Goal: Task Accomplishment & Management: Use online tool/utility

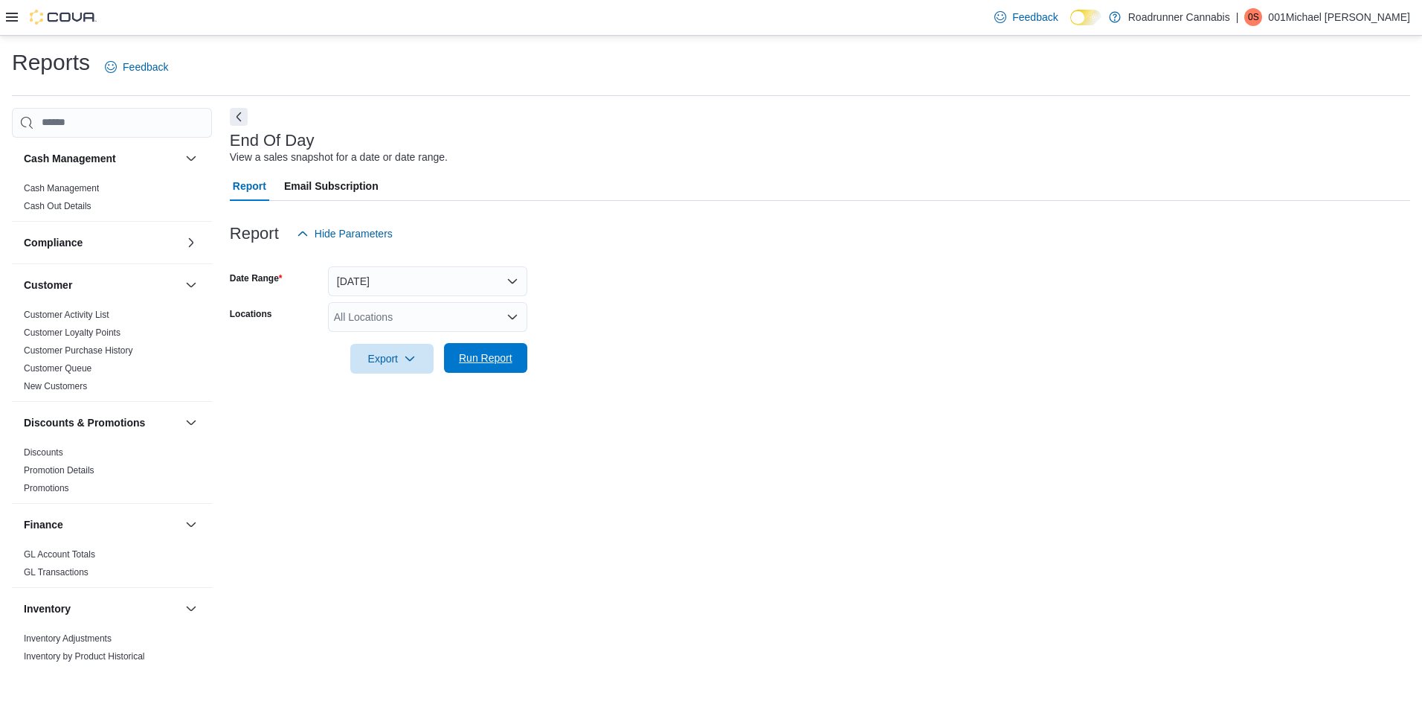
click at [489, 365] on span "Run Report" at bounding box center [486, 357] width 54 height 15
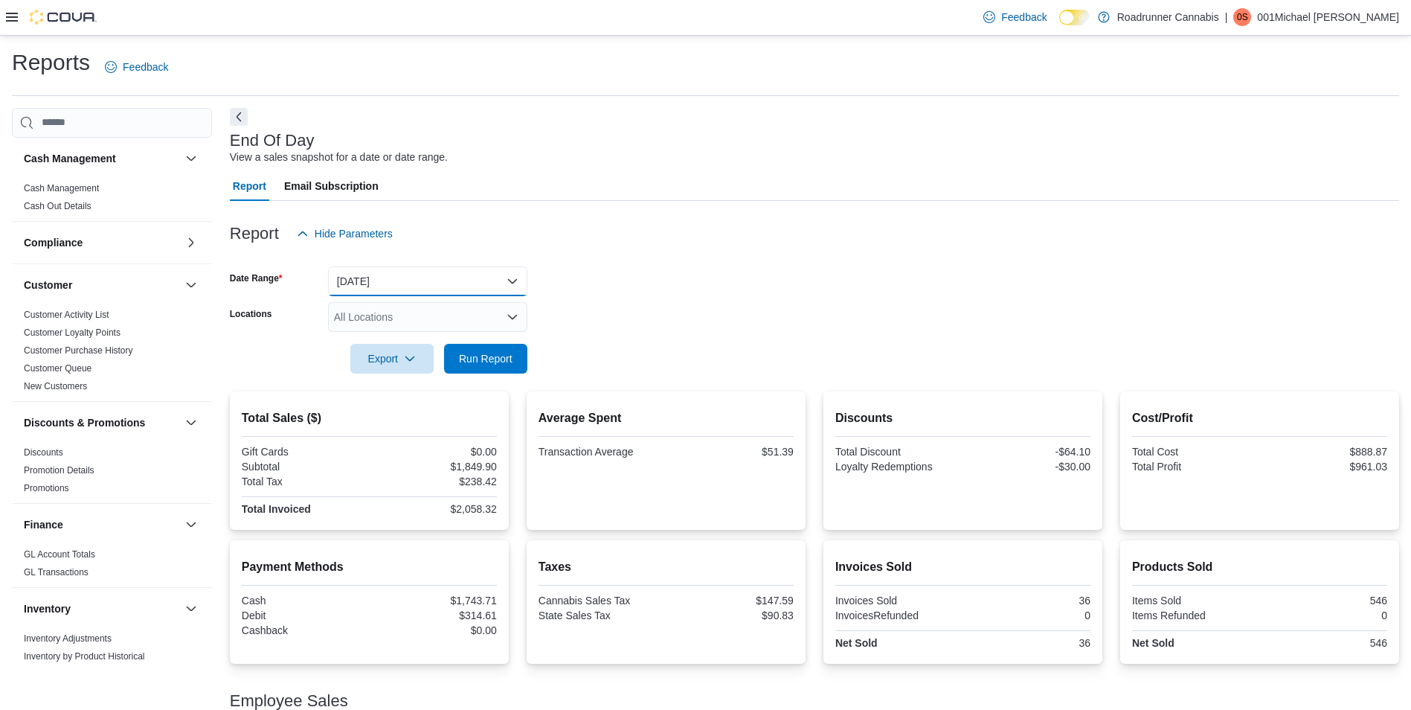
click at [439, 280] on button "Today" at bounding box center [427, 281] width 199 height 30
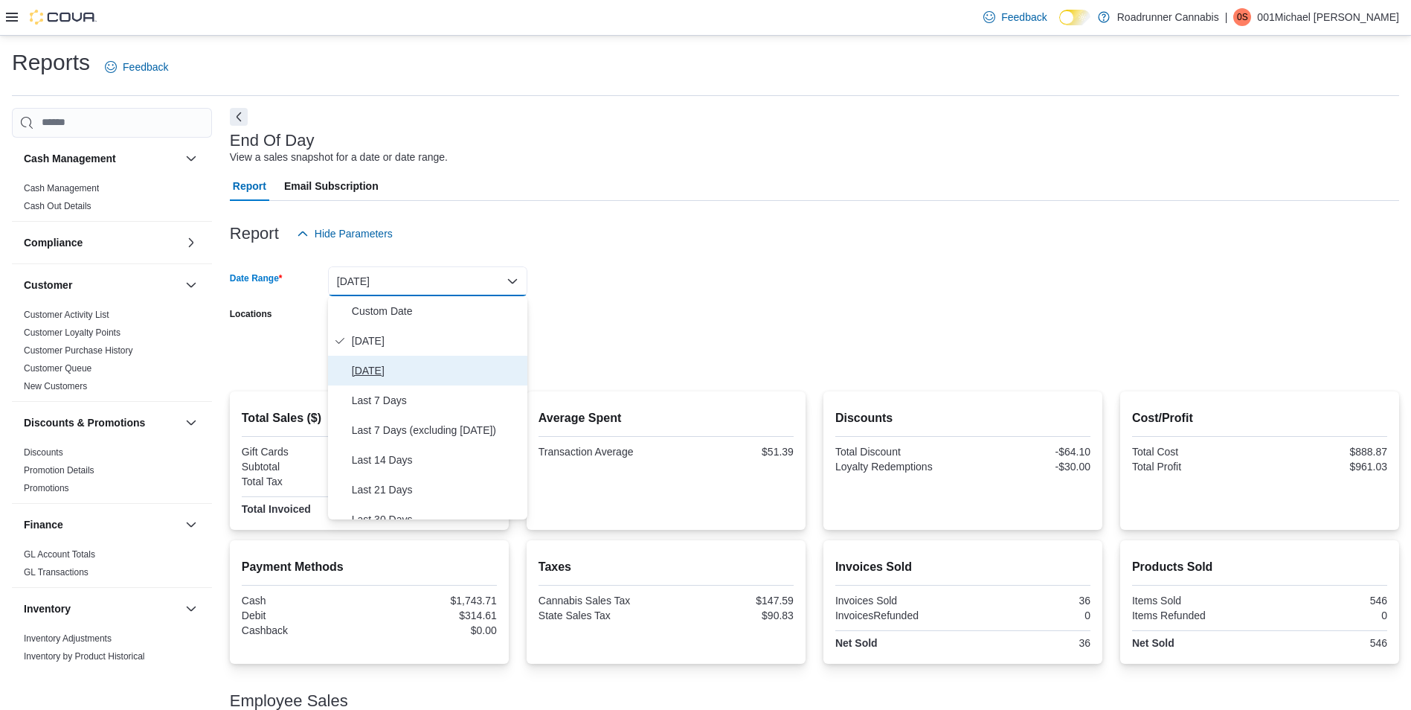
click at [405, 365] on span "Yesterday" at bounding box center [437, 371] width 170 height 18
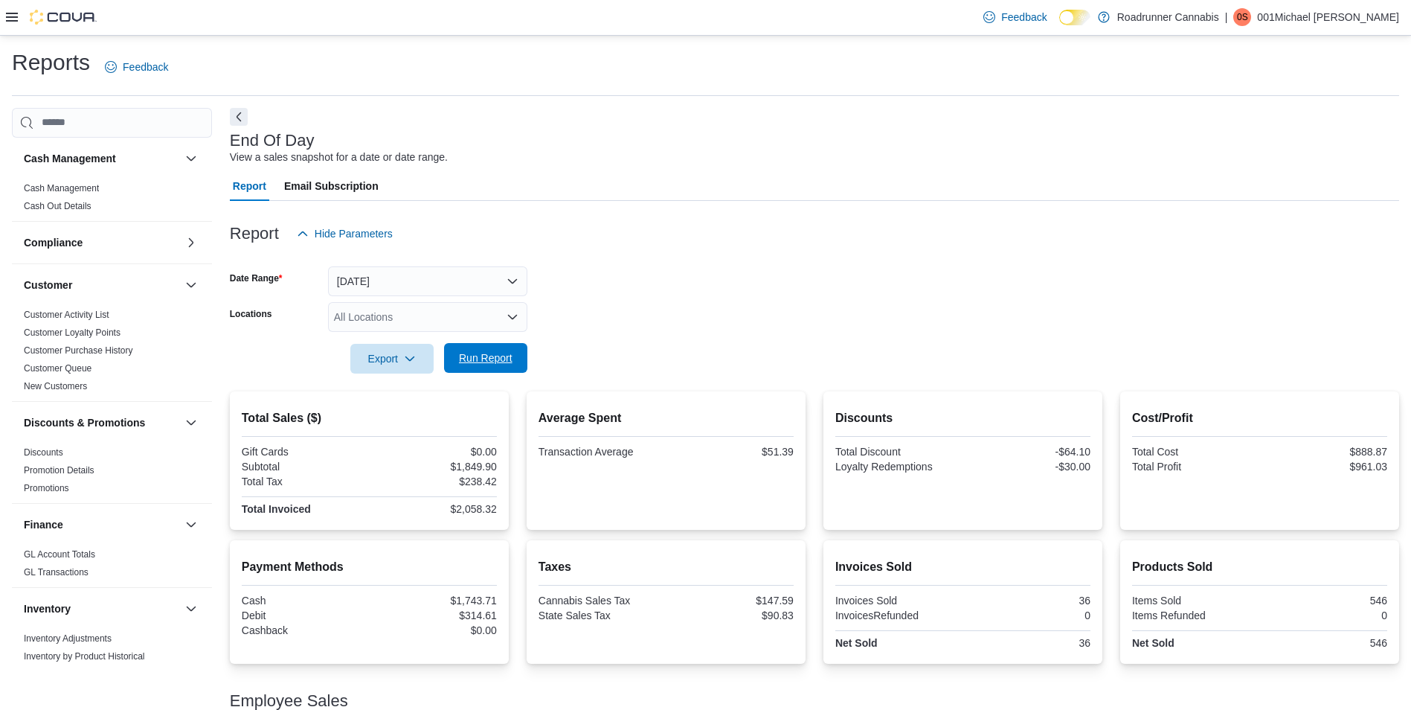
click at [481, 350] on span "Run Report" at bounding box center [485, 358] width 65 height 30
click at [443, 278] on button "Yesterday" at bounding box center [427, 281] width 199 height 30
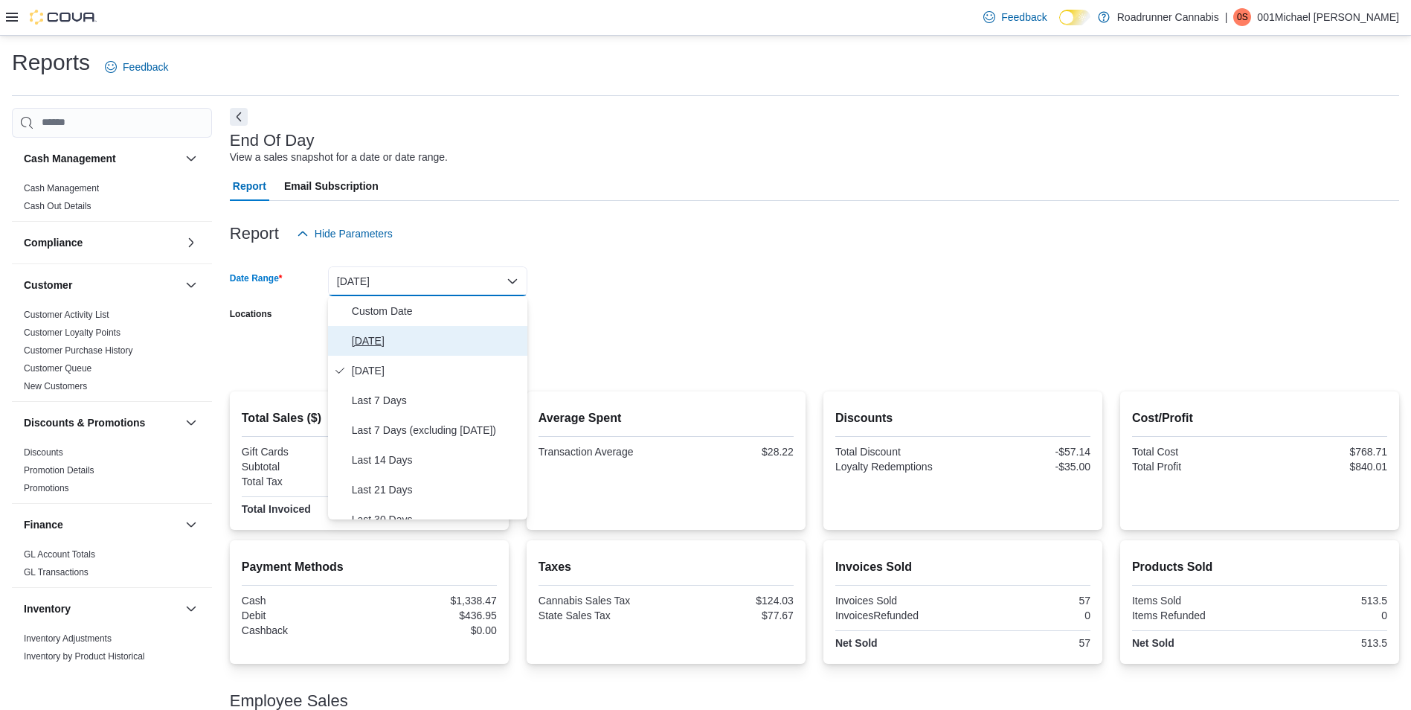
click at [388, 344] on span "Today" at bounding box center [437, 341] width 170 height 18
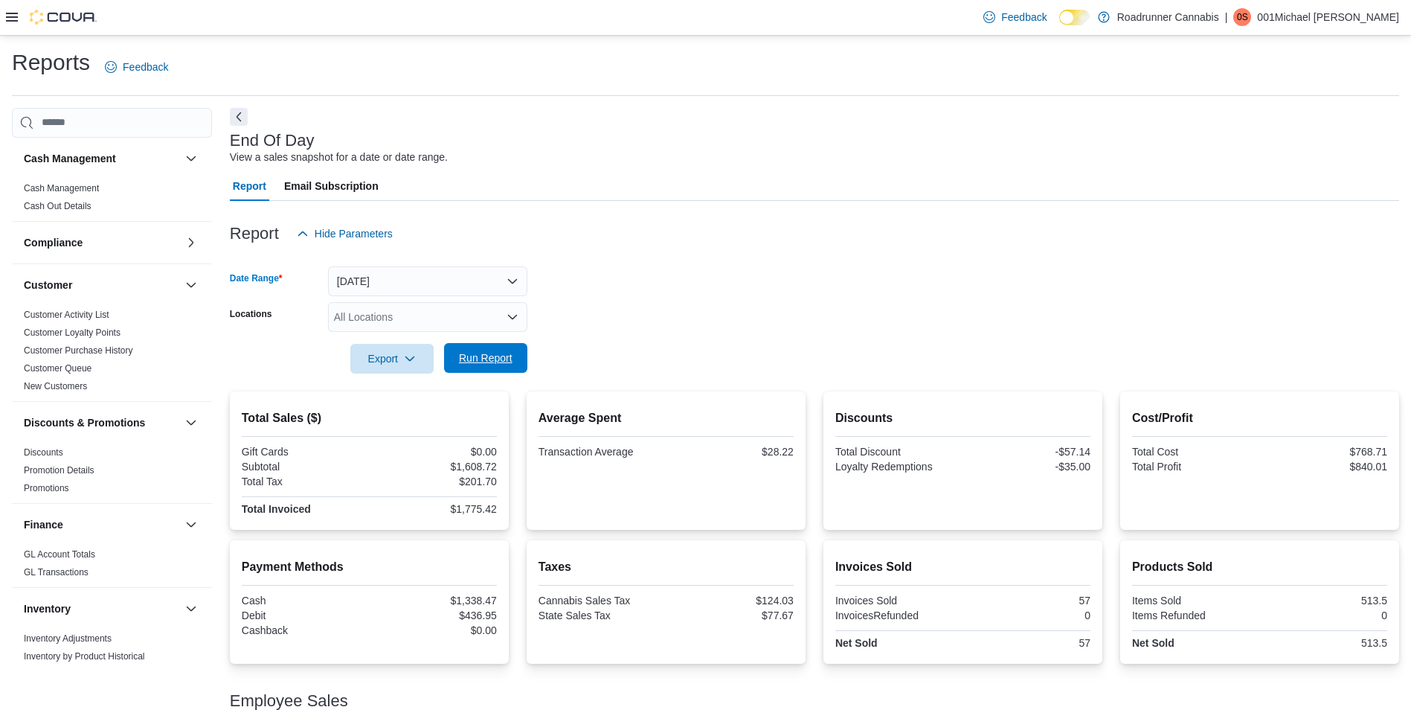
click at [500, 364] on span "Run Report" at bounding box center [486, 357] width 54 height 15
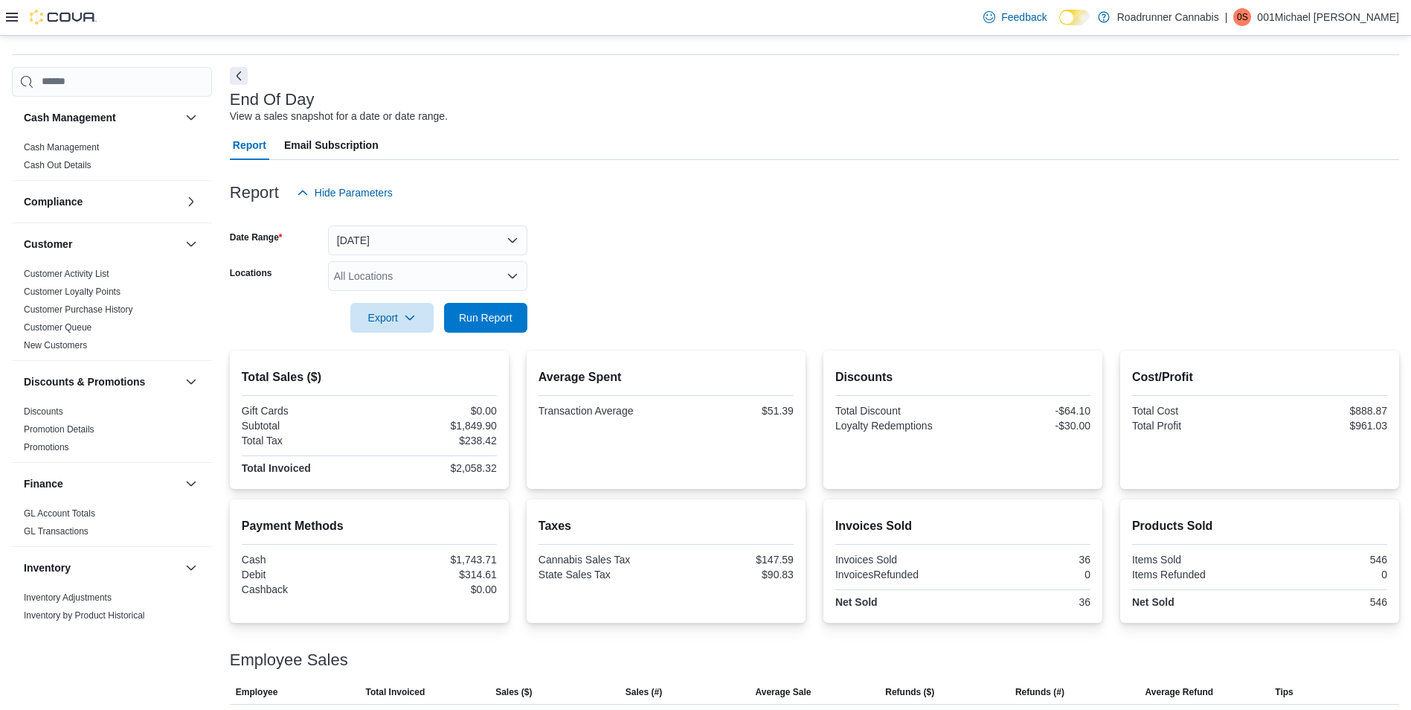
scroll to position [78, 0]
